Goal: Navigation & Orientation: Find specific page/section

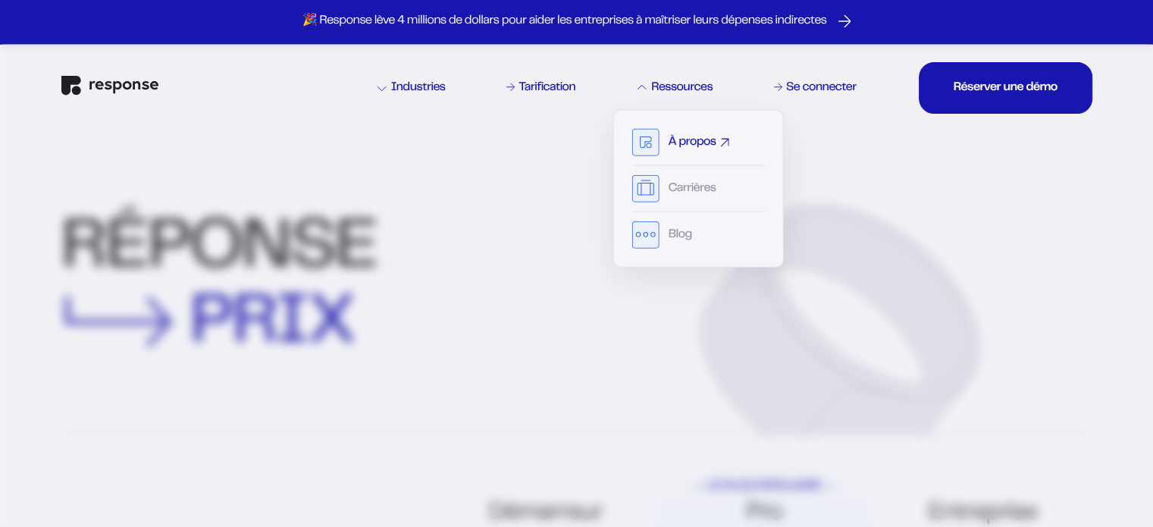
click at [695, 145] on font "À propos" at bounding box center [693, 142] width 48 height 11
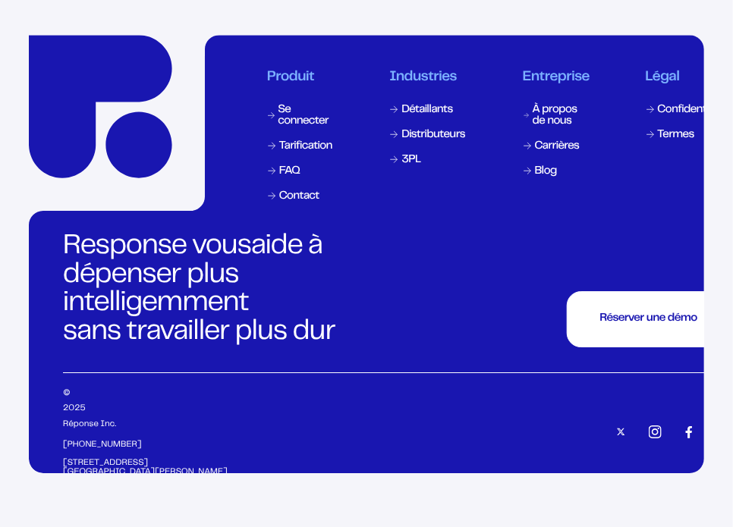
scroll to position [6385, 0]
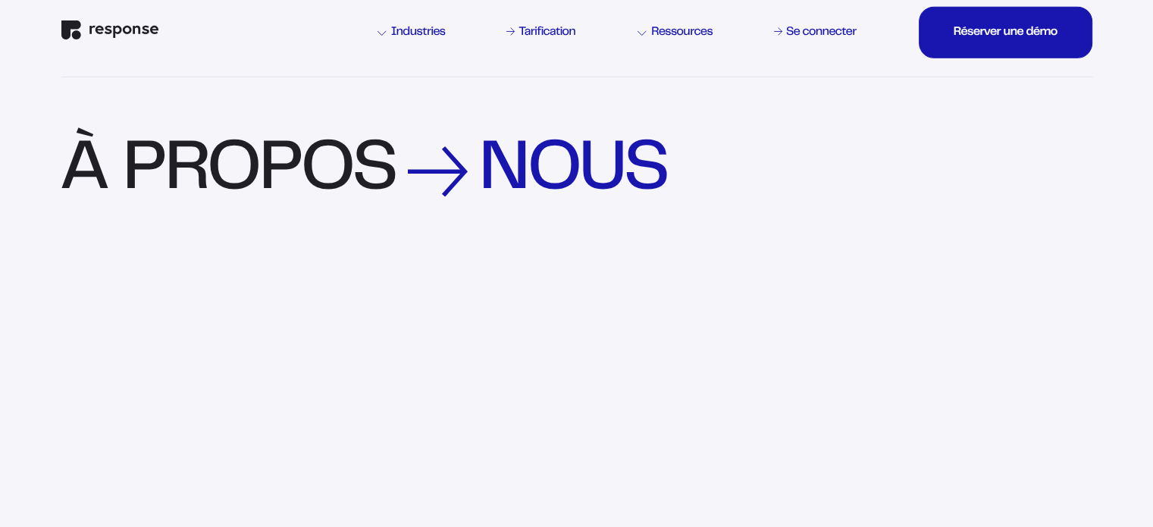
scroll to position [0, 0]
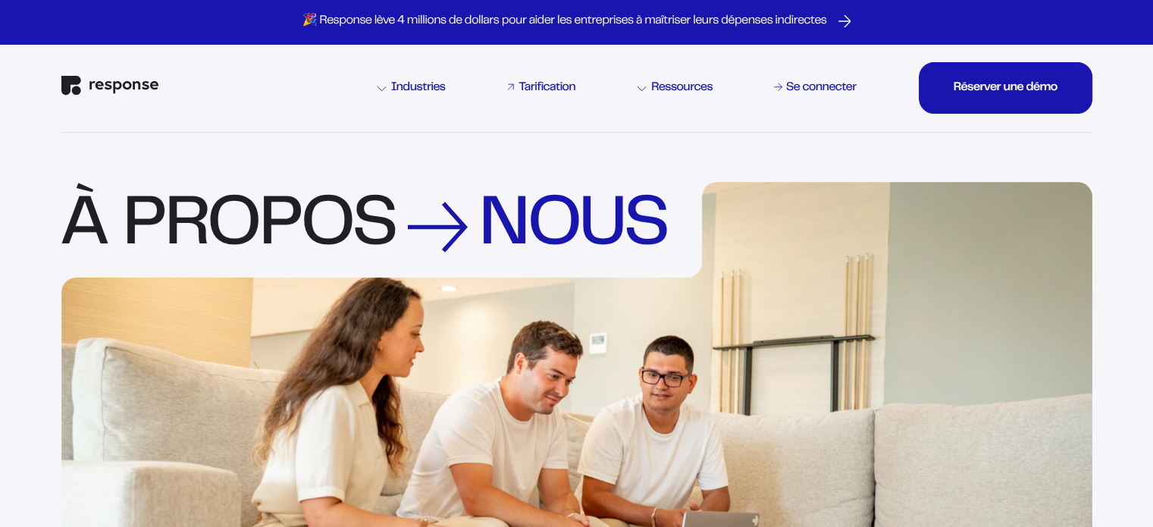
click at [538, 89] on font "Tarification" at bounding box center [547, 88] width 57 height 11
